Goal: Task Accomplishment & Management: Use online tool/utility

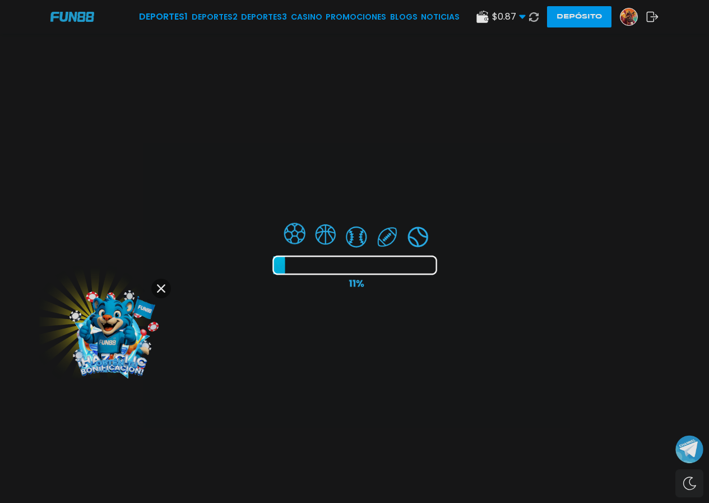
click at [232, 19] on div at bounding box center [354, 251] width 709 height 503
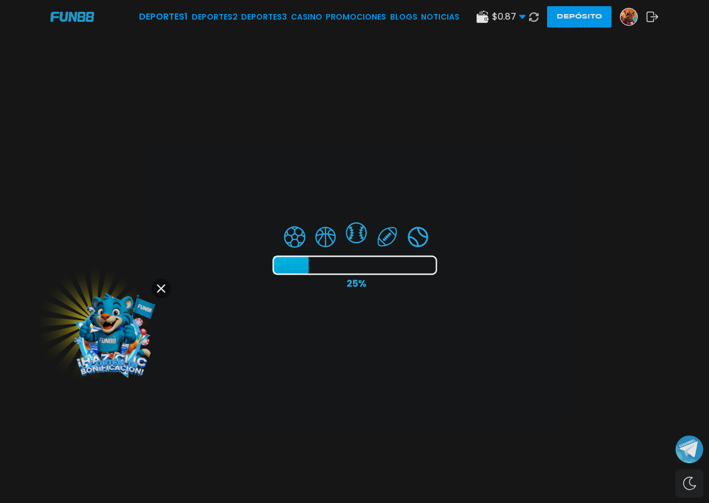
click at [162, 284] on div at bounding box center [354, 251] width 709 height 503
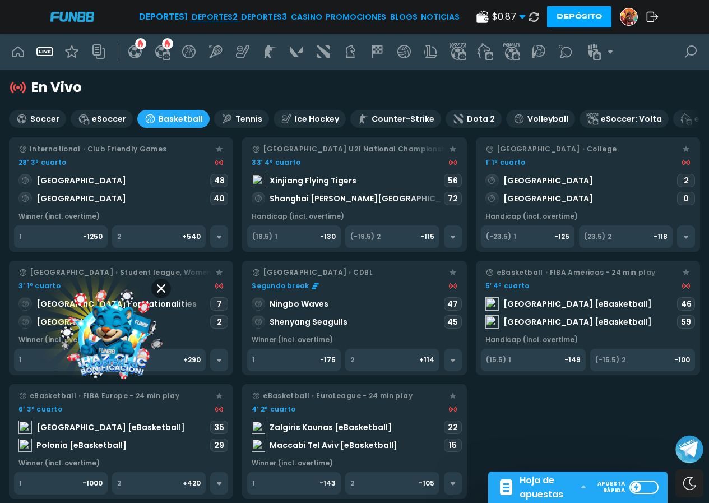
click at [216, 16] on link "Deportes 2" at bounding box center [215, 17] width 46 height 12
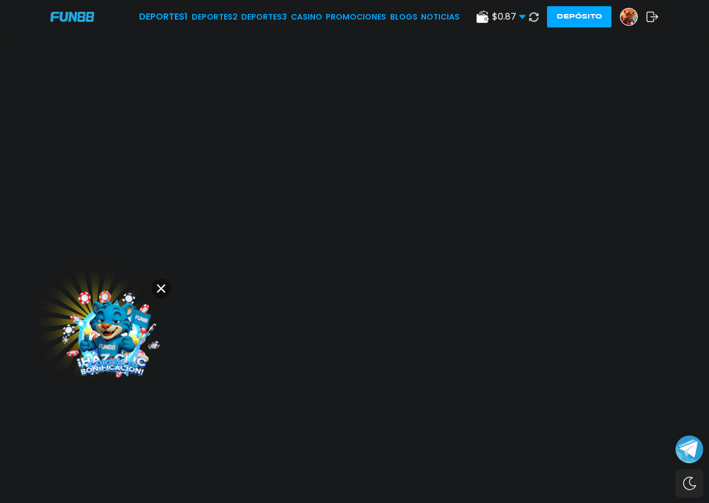
click at [163, 283] on button at bounding box center [161, 289] width 20 height 20
